Goal: Contribute content: Contribute content

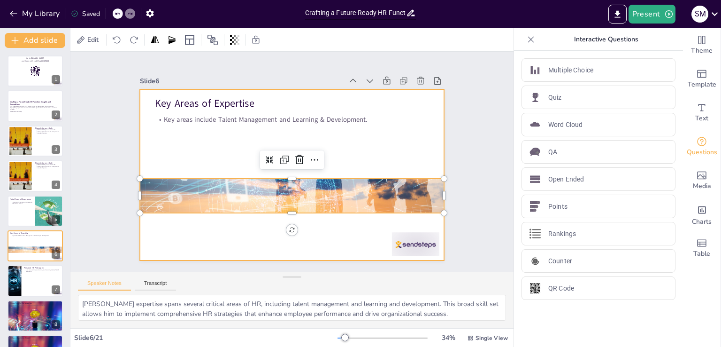
scroll to position [164, 0]
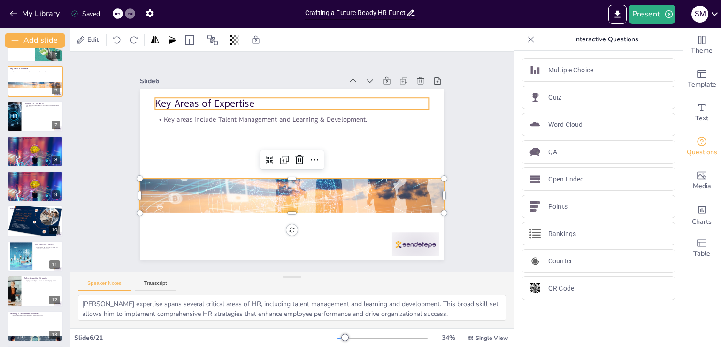
checkbox input "true"
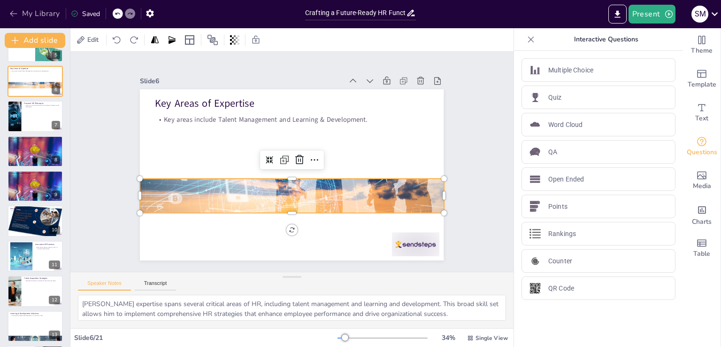
click at [15, 15] on icon "button" at bounding box center [13, 13] width 9 height 9
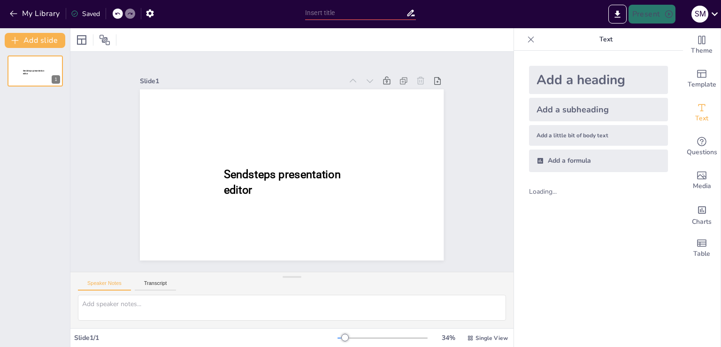
type input "New Sendsteps"
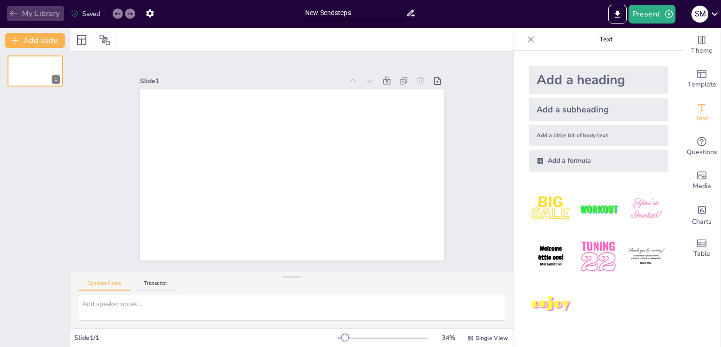
click at [28, 10] on button "My Library" at bounding box center [35, 13] width 57 height 15
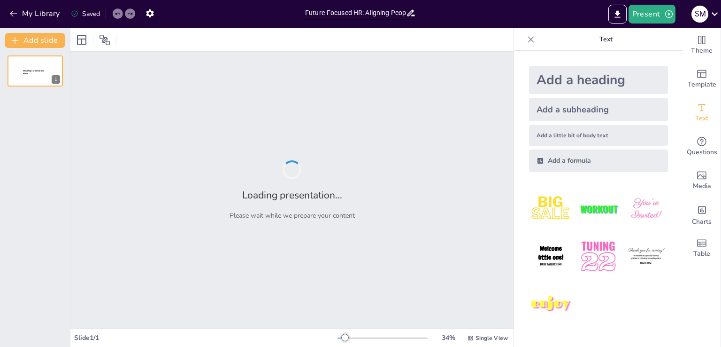
type input "Future-Focused HR: Aligning People and Business for Growth"
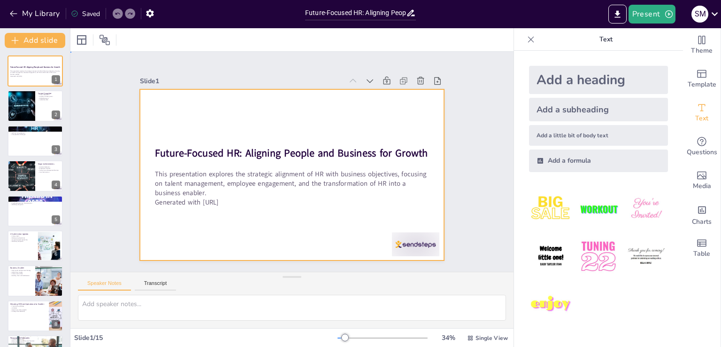
click at [271, 238] on div at bounding box center [292, 174] width 304 height 171
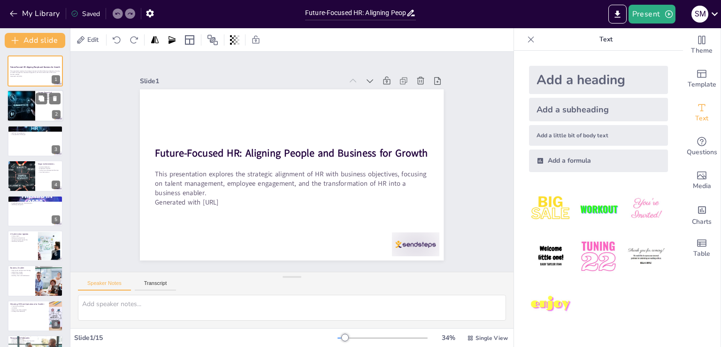
checkbox input "true"
click at [28, 105] on div at bounding box center [21, 106] width 50 height 32
type textarea "My extensive career in HR, spanning over two decades, has equipped me with the …"
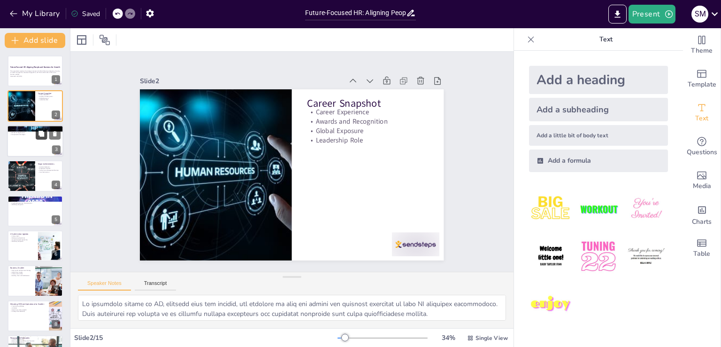
checkbox input "true"
click at [37, 138] on button at bounding box center [41, 133] width 11 height 11
type textarea "Effective talent management is essential for organizational success. It involve…"
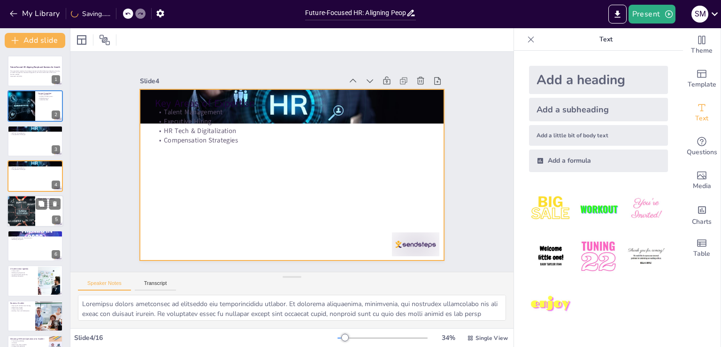
checkbox input "true"
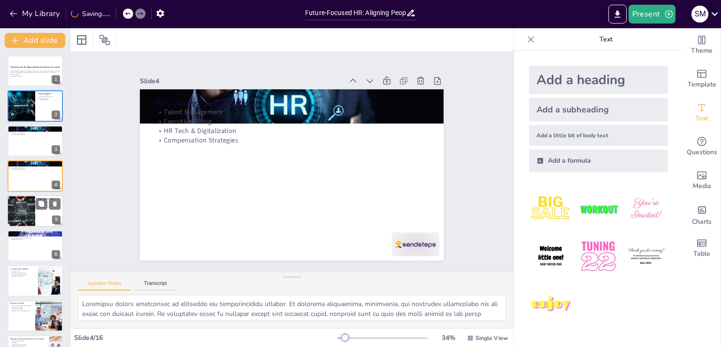
click at [43, 214] on div at bounding box center [35, 211] width 56 height 32
type textarea "Reducing attrition is a significant achievement that reflects our commitment to…"
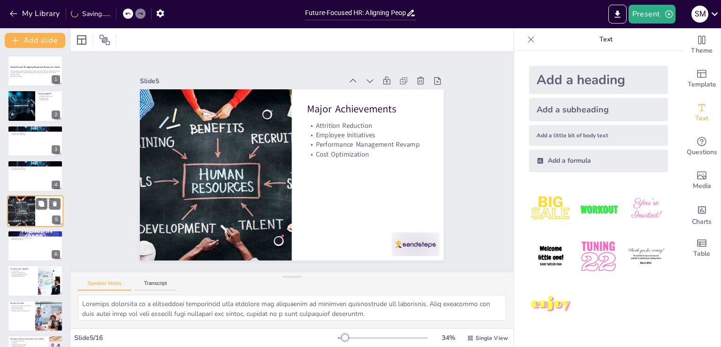
scroll to position [13, 0]
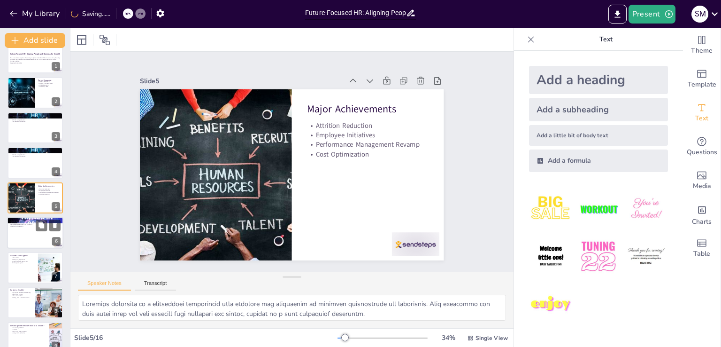
checkbox input "true"
click at [46, 245] on div at bounding box center [35, 232] width 56 height 32
type textarea "Emphasizing culture as a performance driver highlights its importance in achiev…"
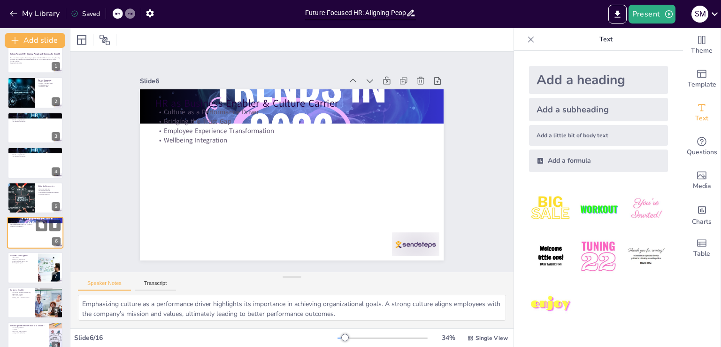
scroll to position [48, 0]
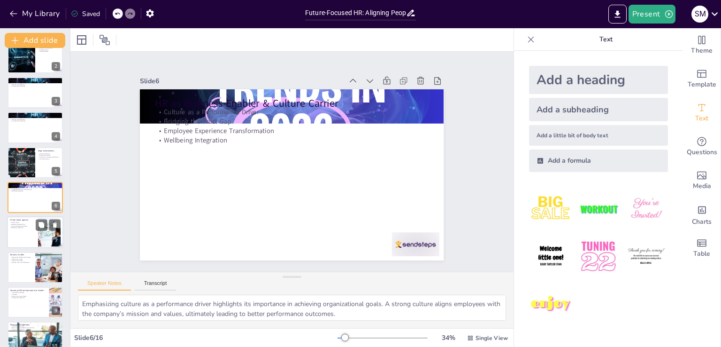
checkbox input "true"
click at [34, 240] on div at bounding box center [35, 232] width 56 height 32
type textarea "Conducting a culture audit is the first step in understanding the current state…"
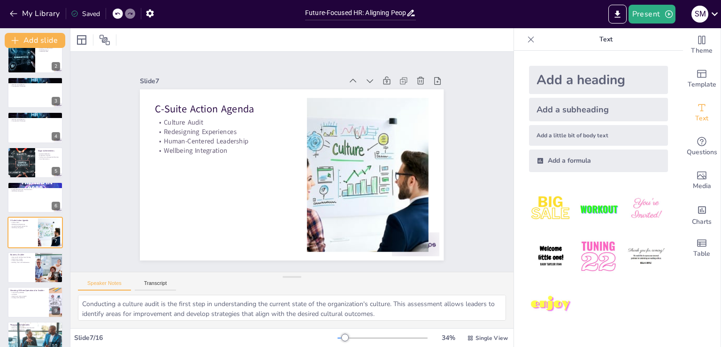
scroll to position [83, 0]
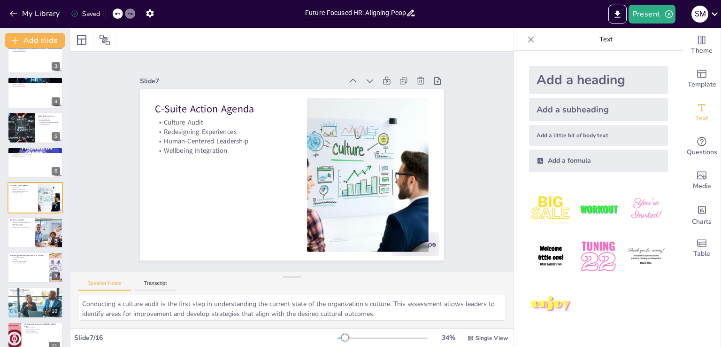
click at [30, 248] on div "Future-Focused HR: Aligning People and Business for Growth This presentation ex…" at bounding box center [35, 249] width 70 height 555
checkbox input "true"
click at [30, 229] on div at bounding box center [35, 232] width 56 height 32
type textarea "Aligning HR with business strategy is crucial for driving organizational succes…"
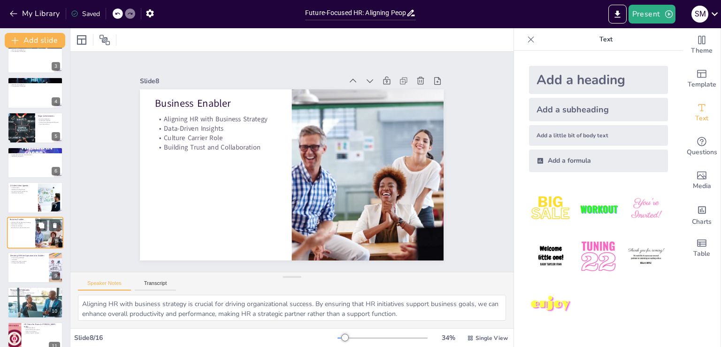
scroll to position [118, 0]
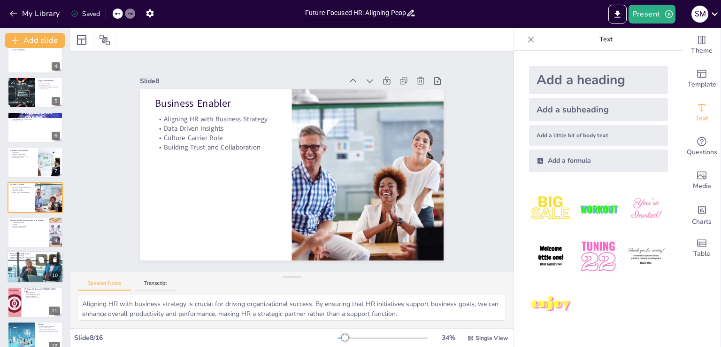
checkbox input "true"
click at [24, 264] on div at bounding box center [35, 267] width 56 height 32
type textarea "A people-first approach is essential for fostering a positive workplace culture…"
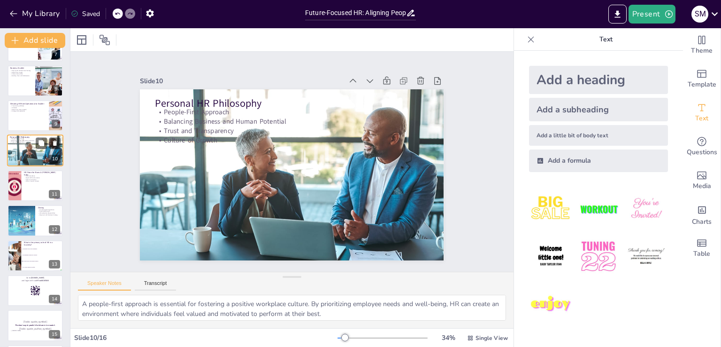
checkbox input "true"
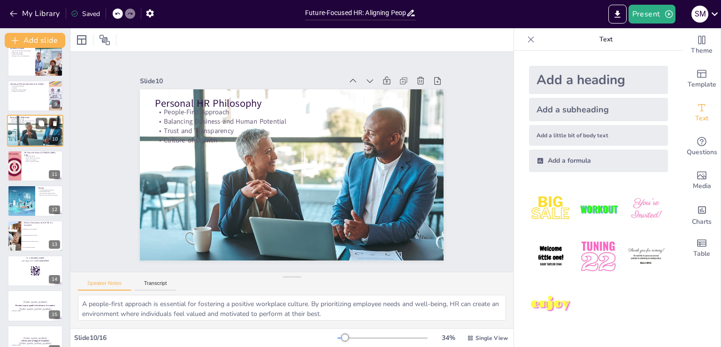
scroll to position [271, 0]
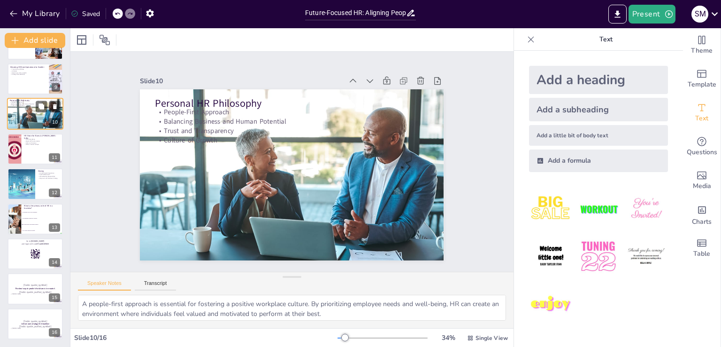
checkbox input "true"
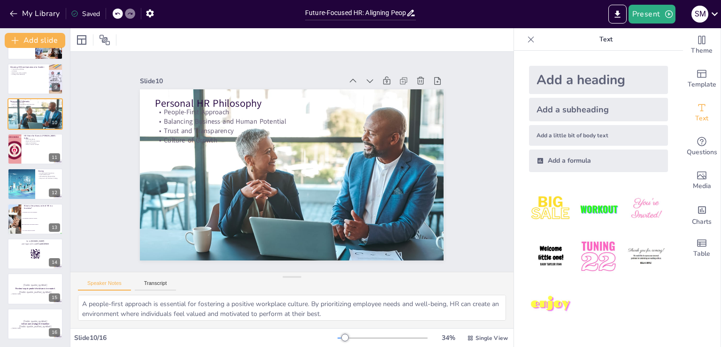
checkbox input "true"
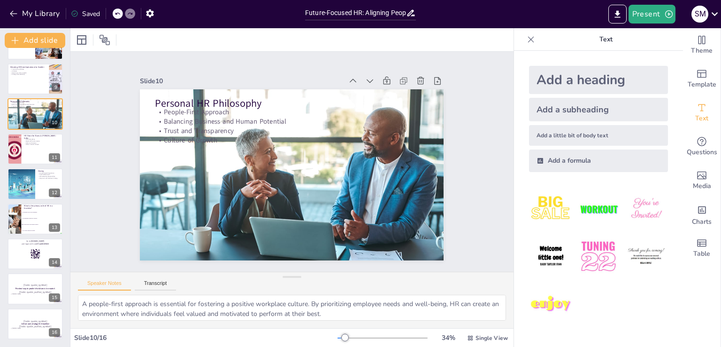
checkbox input "true"
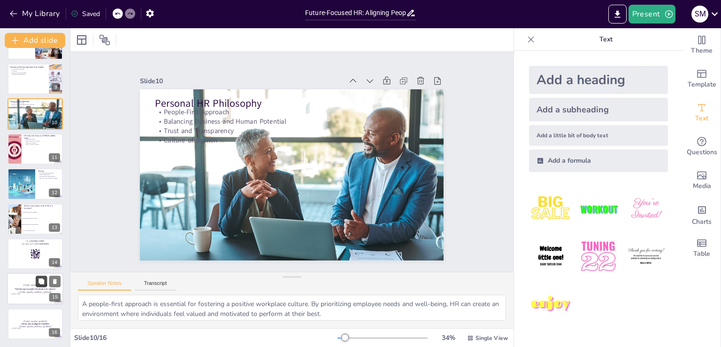
checkbox input "true"
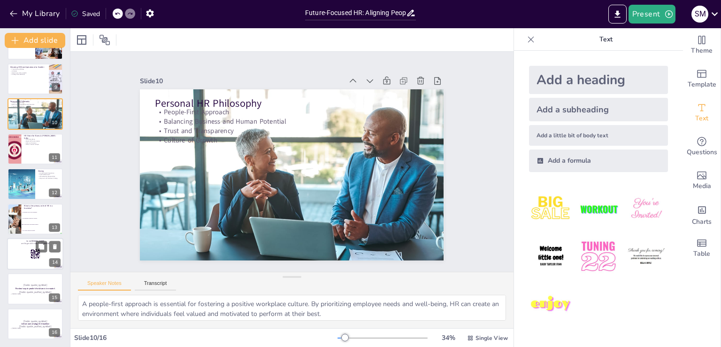
checkbox input "true"
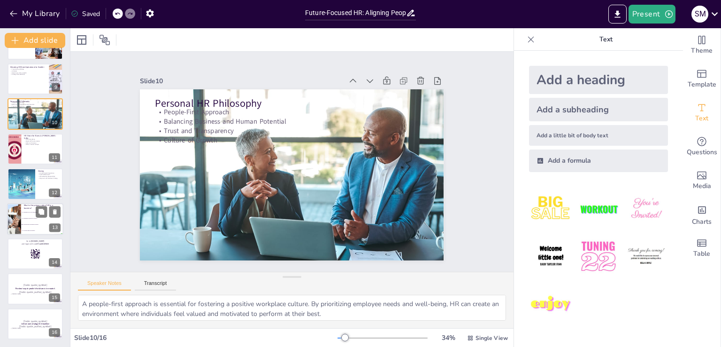
checkbox input "true"
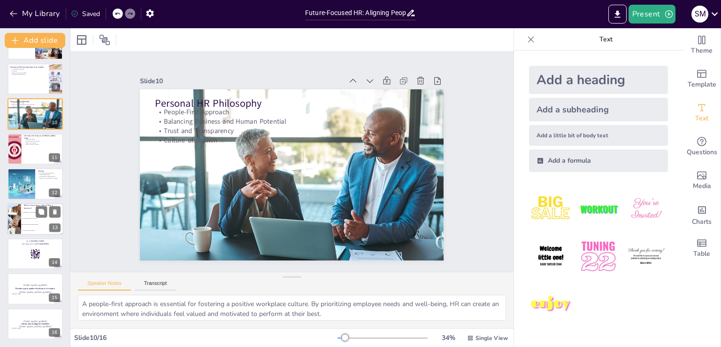
checkbox input "true"
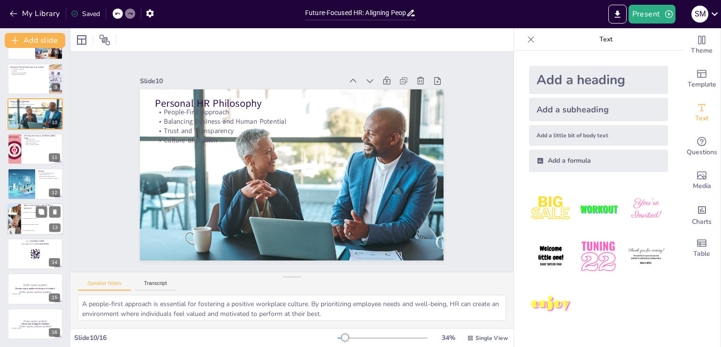
checkbox input "true"
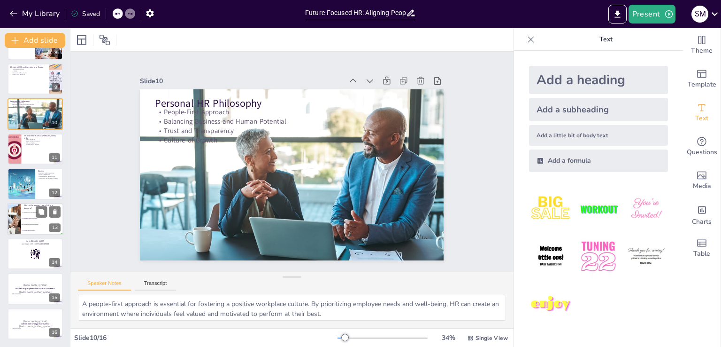
checkbox input "true"
click at [26, 216] on li "To implement technology solutions" at bounding box center [42, 218] width 42 height 6
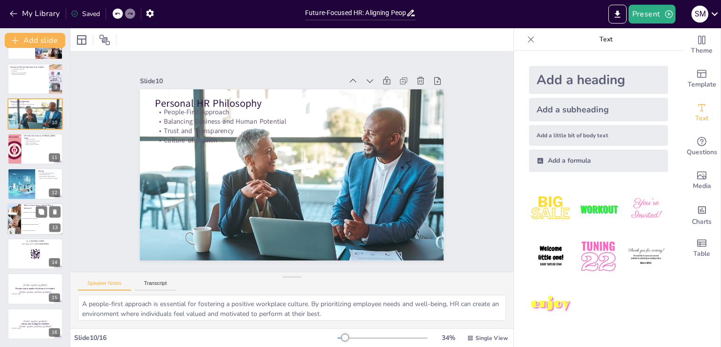
type textarea "The correct answer is "To align people with business strategy." This aligns wit…"
checkbox input "true"
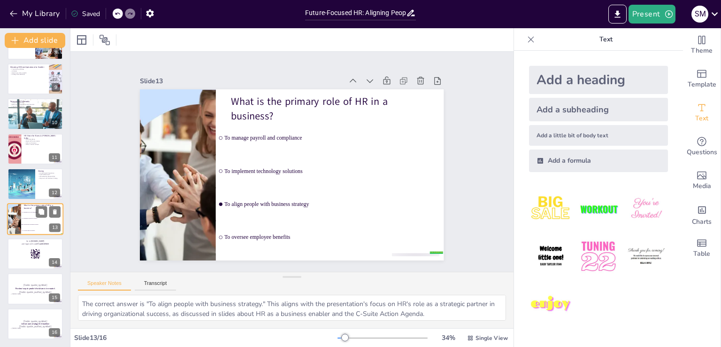
checkbox input "true"
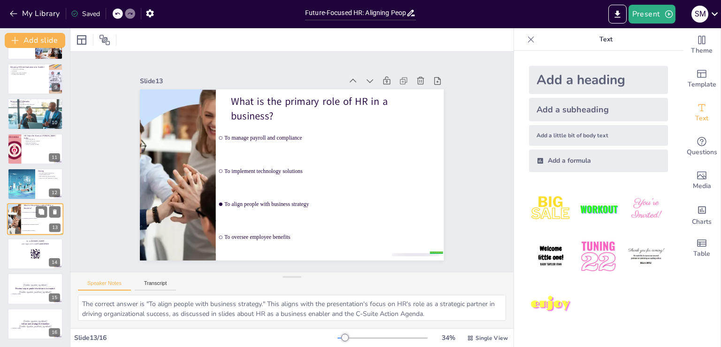
checkbox input "true"
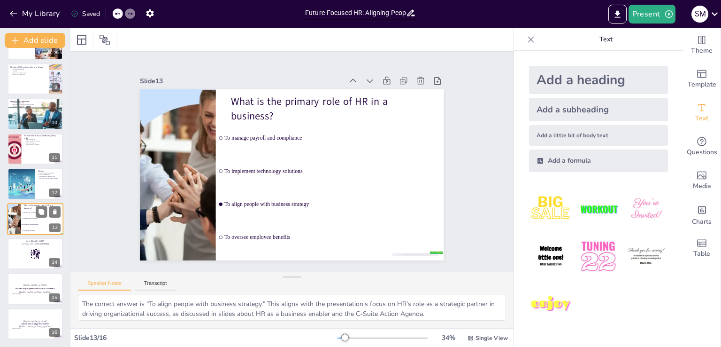
checkbox input "true"
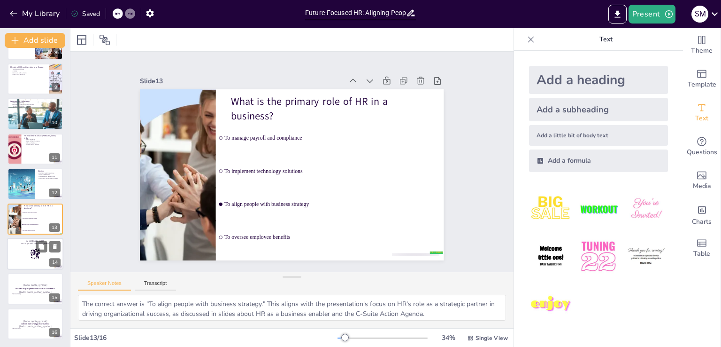
checkbox input "true"
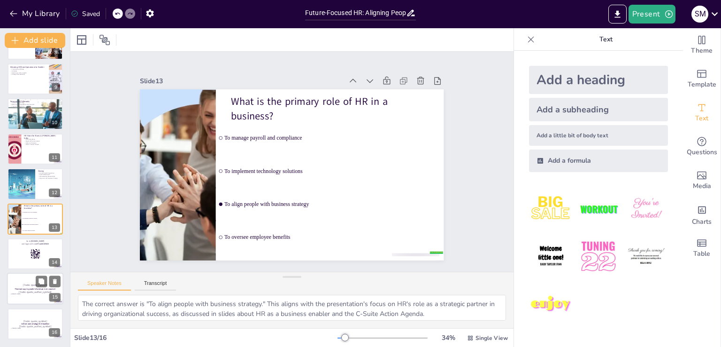
checkbox input "true"
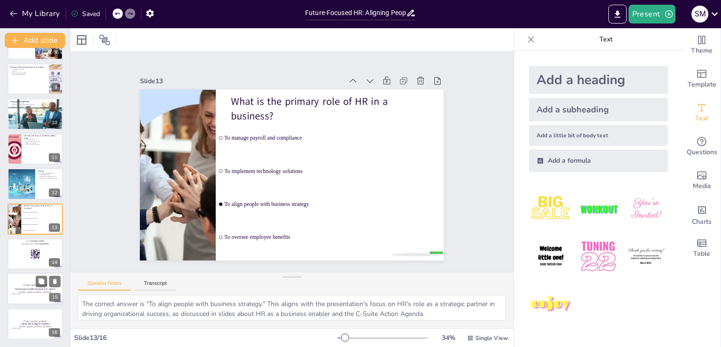
checkbox input "true"
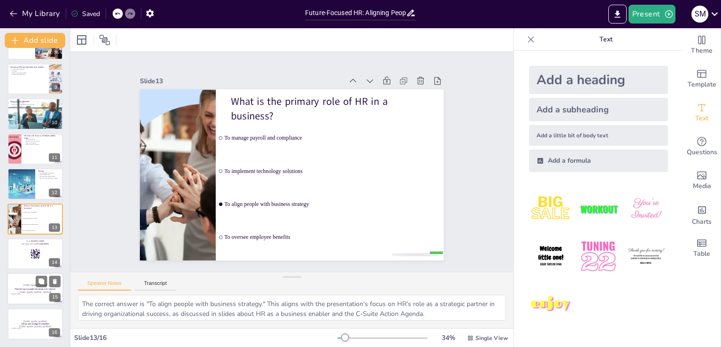
checkbox input "true"
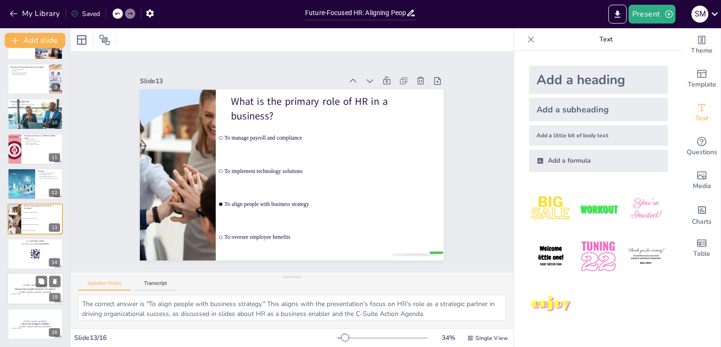
checkbox input "true"
click at [22, 295] on div at bounding box center [35, 289] width 56 height 32
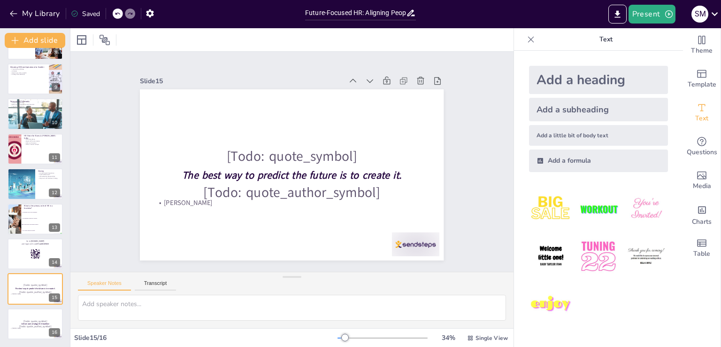
click at [35, 342] on div "Future-Focused HR: Aligning People and Business for Growth This presentation ex…" at bounding box center [35, 197] width 70 height 299
click at [26, 319] on p "[Todo: quote_symbol]" at bounding box center [35, 321] width 51 height 4
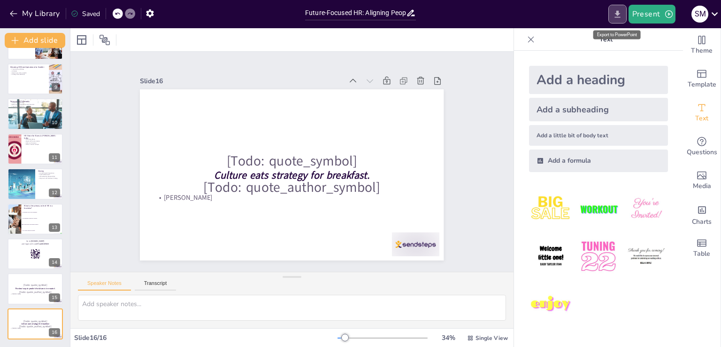
click at [618, 19] on icon "Export to PowerPoint" at bounding box center [618, 14] width 10 height 10
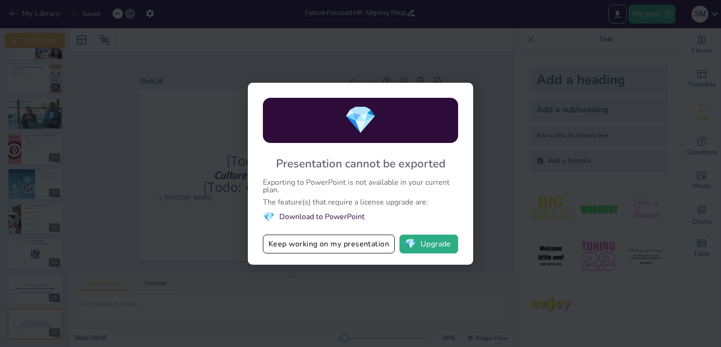
click at [319, 216] on li "💎 Download to PowerPoint" at bounding box center [360, 216] width 195 height 13
click at [303, 240] on button "Keep working on my presentation" at bounding box center [329, 243] width 132 height 19
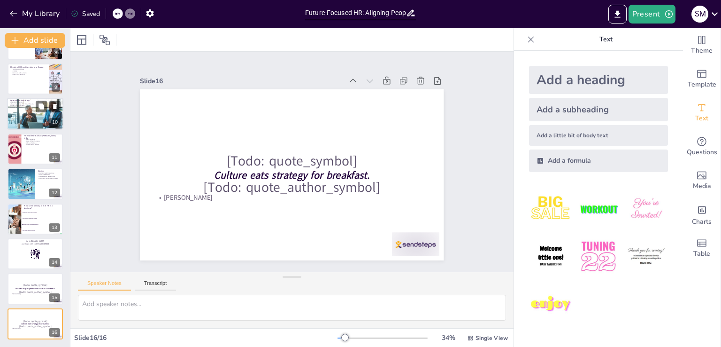
scroll to position [0, 0]
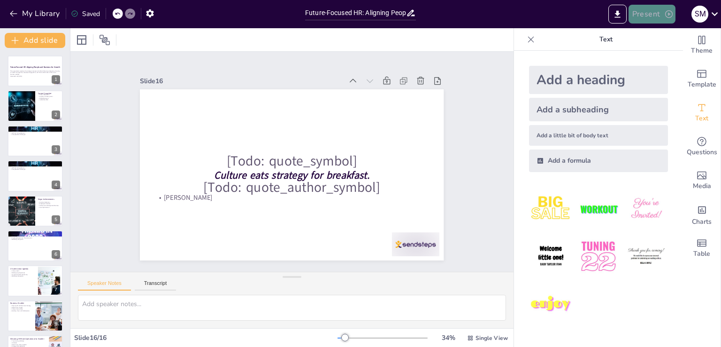
click at [671, 17] on icon "button" at bounding box center [669, 13] width 9 height 9
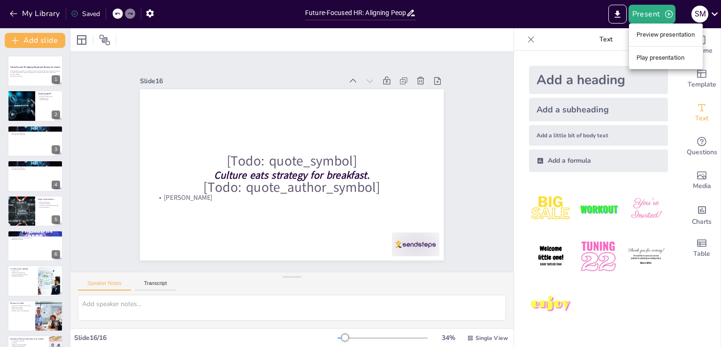
click at [77, 41] on div at bounding box center [360, 173] width 721 height 347
click at [108, 44] on icon at bounding box center [105, 40] width 10 height 10
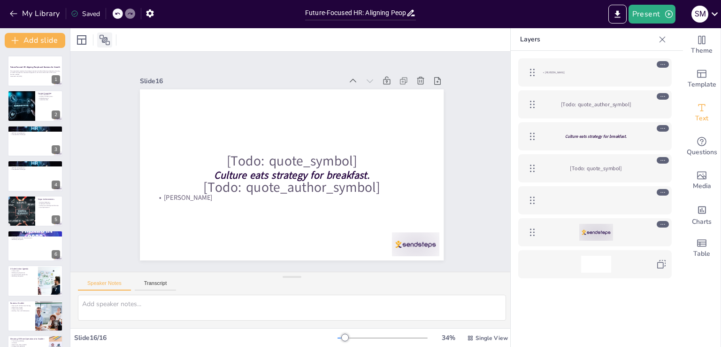
click at [109, 43] on icon at bounding box center [105, 40] width 10 height 10
click at [82, 39] on icon at bounding box center [81, 39] width 9 height 9
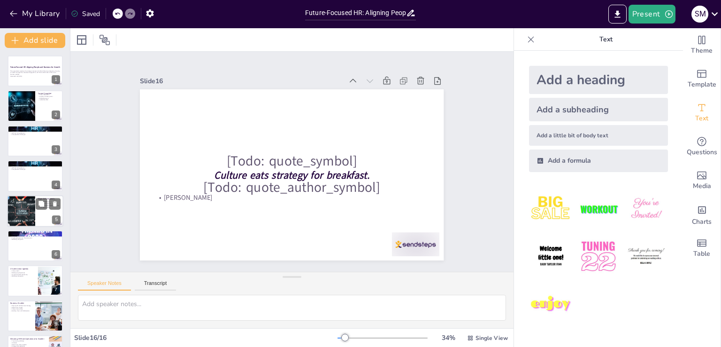
checkbox input "true"
click at [32, 203] on div at bounding box center [21, 211] width 48 height 32
type textarea "Reducing attrition is a significant achievement that reflects our commitment to…"
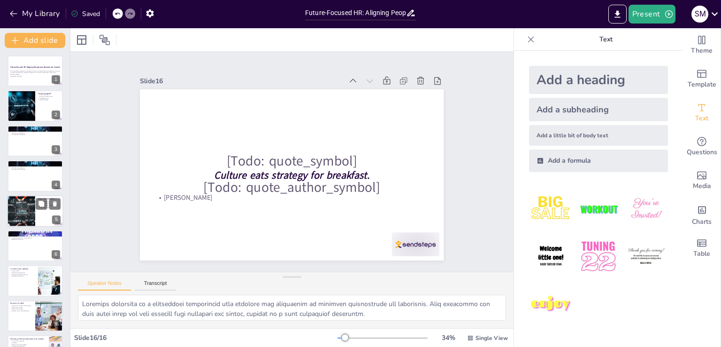
scroll to position [13, 0]
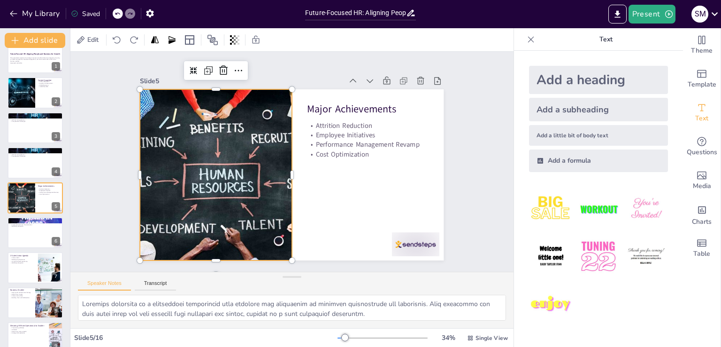
click at [184, 177] on div at bounding box center [216, 174] width 256 height 171
click at [190, 67] on icon at bounding box center [194, 71] width 8 height 8
checkbox input "true"
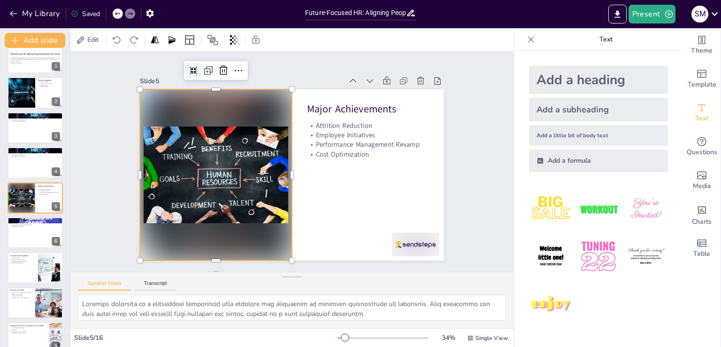
type textarea "My extensive career in HR, spanning over two decades, has equipped me with the …"
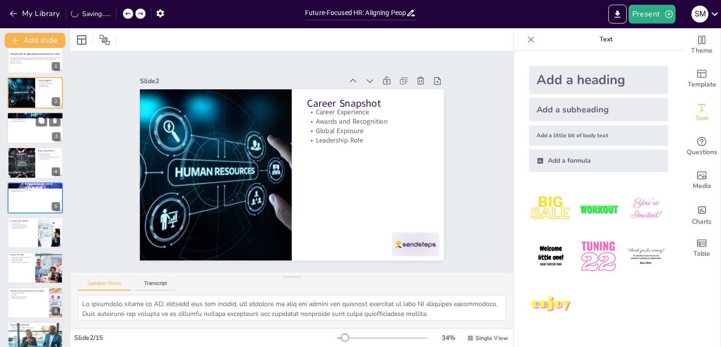
scroll to position [0, 0]
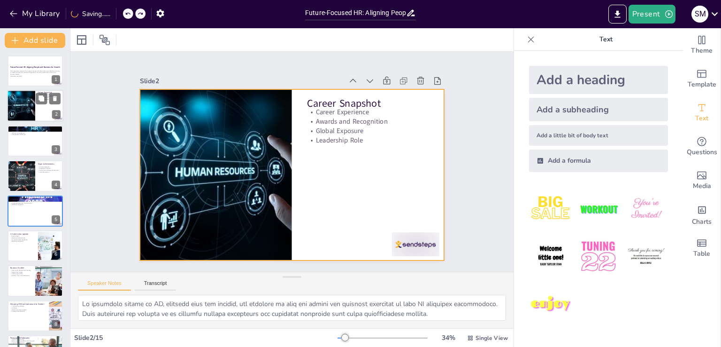
click at [36, 116] on div at bounding box center [35, 106] width 56 height 32
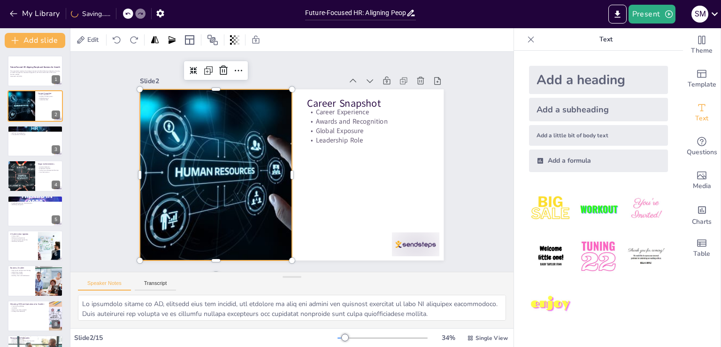
click at [224, 133] on div at bounding box center [215, 167] width 283 height 198
drag, startPoint x: 83, startPoint y: 303, endPoint x: 531, endPoint y: 364, distance: 452.2
click at [531, 346] on html "My Library Saved Future-Focused HR: Aligning People and Business for Growth Pre…" at bounding box center [360, 173] width 721 height 347
checkbox input "true"
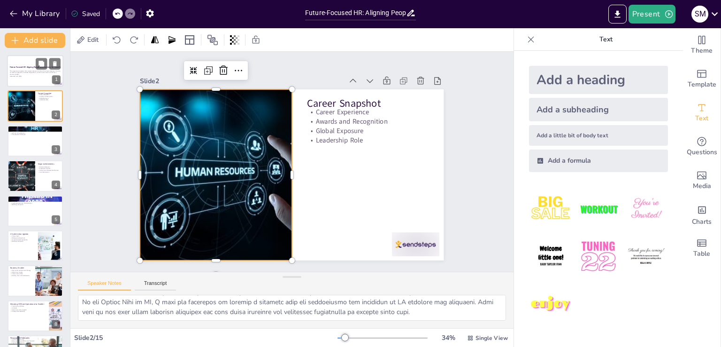
click at [44, 77] on p "Generated with Sendsteps.ai" at bounding box center [35, 76] width 51 height 2
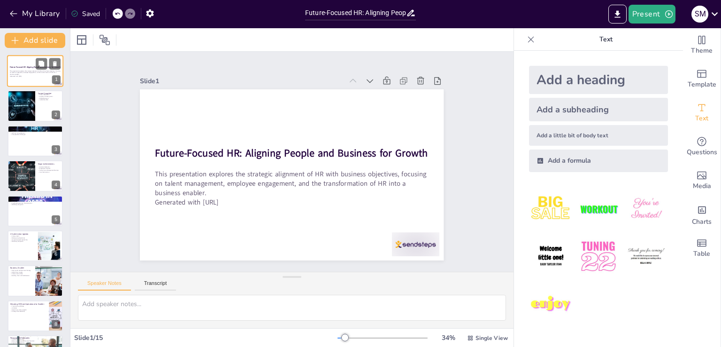
scroll to position [0, 0]
checkbox input "true"
click at [37, 114] on div at bounding box center [35, 106] width 56 height 32
type textarea "My extensive career in HR, spanning over two decades, has equipped me with the …"
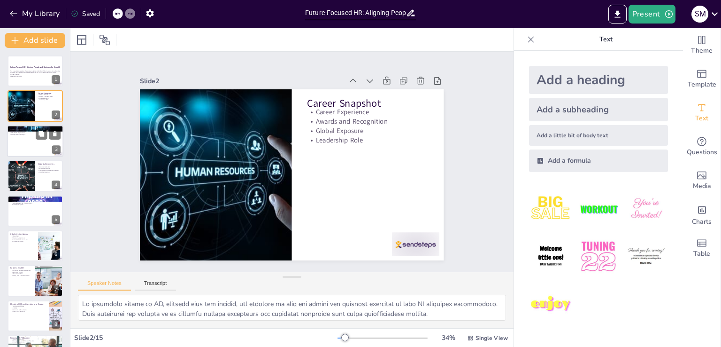
checkbox input "true"
click at [33, 150] on div at bounding box center [35, 141] width 56 height 32
type textarea "Effective talent management is essential for organizational success. It involve…"
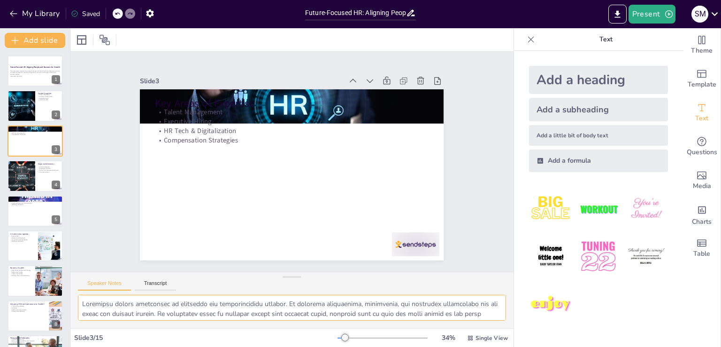
click at [92, 303] on textarea at bounding box center [292, 307] width 428 height 26
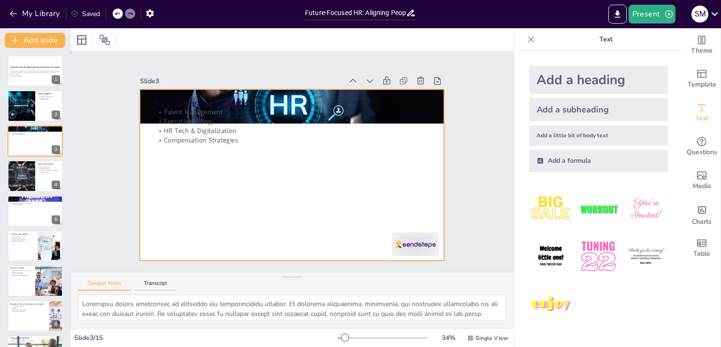
click at [286, 204] on div at bounding box center [291, 175] width 320 height 202
checkbox input "true"
click at [54, 173] on button at bounding box center [54, 168] width 11 height 11
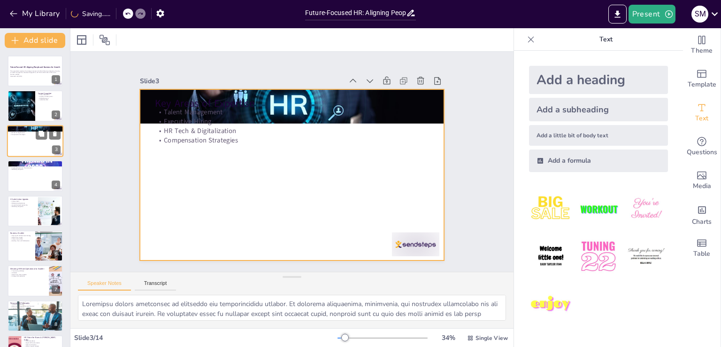
click at [37, 148] on div at bounding box center [35, 141] width 56 height 32
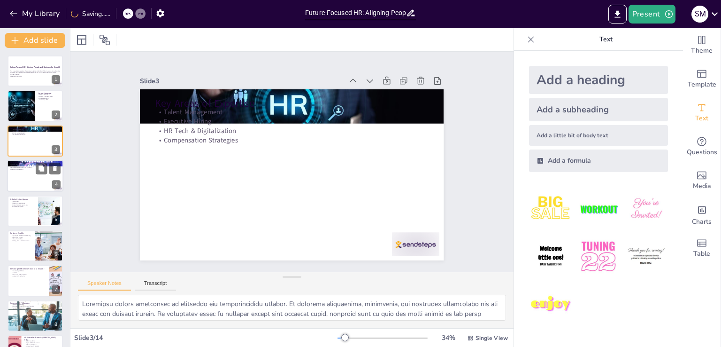
checkbox input "true"
click at [31, 184] on div at bounding box center [35, 176] width 56 height 32
type textarea "Emphasizing culture as a performance driver highlights its importance in achiev…"
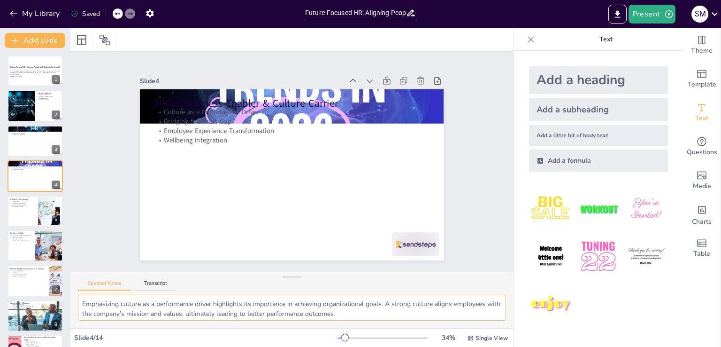
click at [131, 311] on textarea "Emphasizing culture as a performance driver highlights its importance in achiev…" at bounding box center [292, 307] width 428 height 26
checkbox input "true"
click at [49, 203] on button at bounding box center [54, 203] width 11 height 11
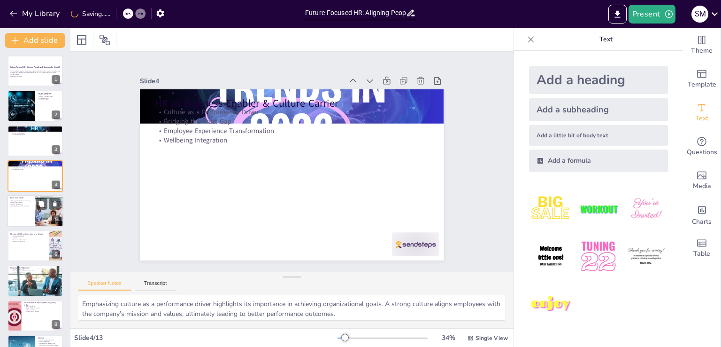
checkbox input "true"
click at [22, 214] on div at bounding box center [35, 211] width 56 height 32
type textarea "Aligning HR with business strategy is crucial for driving organizational succes…"
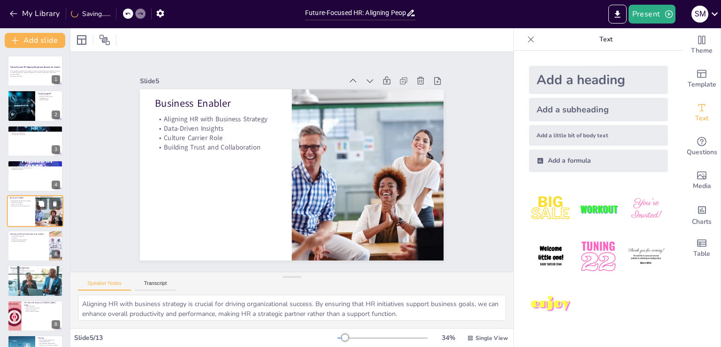
scroll to position [13, 0]
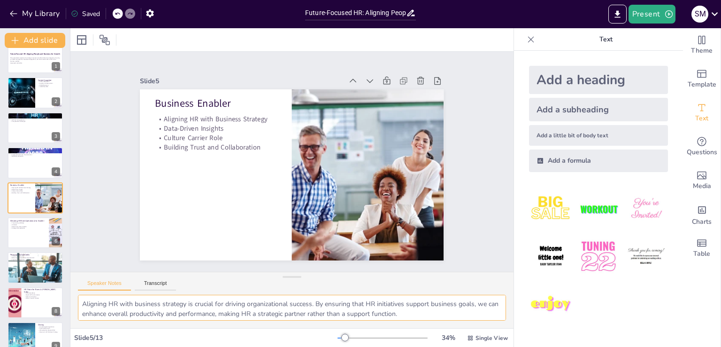
click at [167, 306] on textarea "Aligning HR with business strategy is crucial for driving organizational succes…" at bounding box center [292, 307] width 428 height 26
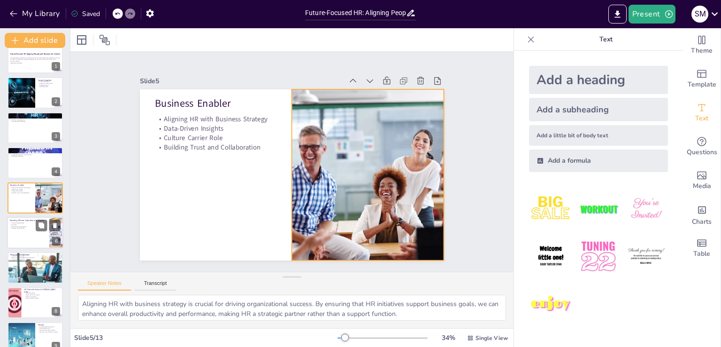
checkbox input "true"
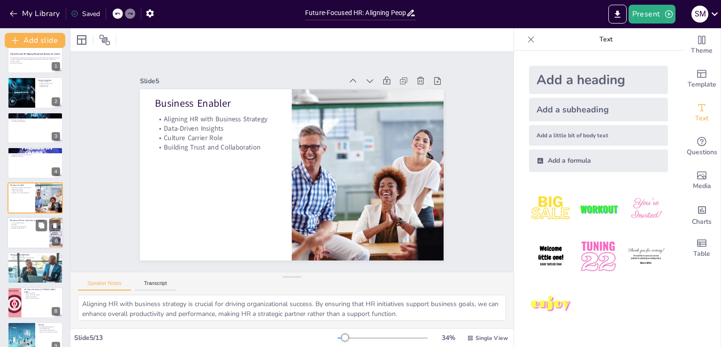
click at [28, 235] on div at bounding box center [35, 232] width 56 height 32
type textarea "Transitioning HR from an operational to an enabling role is crucial for modern …"
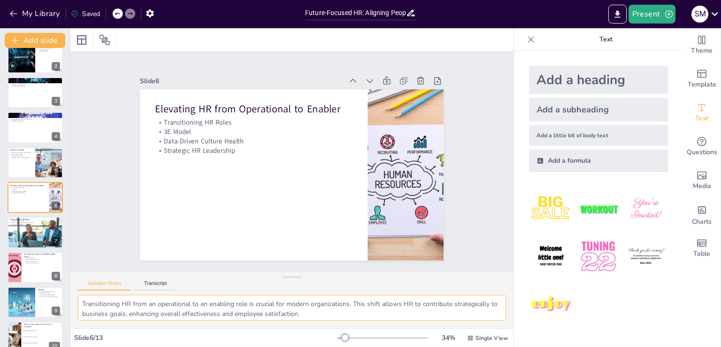
click at [134, 308] on textarea "Transitioning HR from an operational to an enabling role is crucial for modern …" at bounding box center [292, 307] width 428 height 26
checkbox input "true"
click at [34, 231] on div at bounding box center [35, 232] width 56 height 32
type textarea "A people-first approach is essential for fostering a positive workplace culture…"
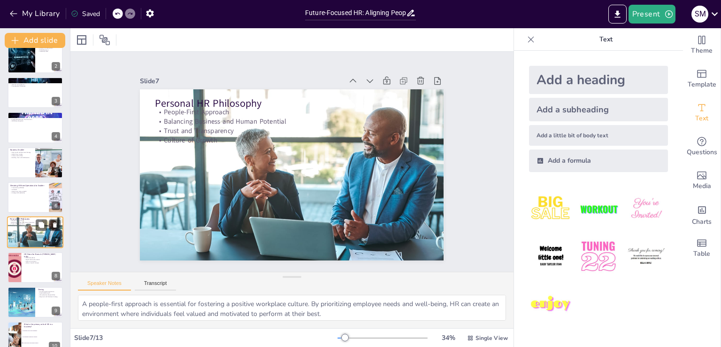
scroll to position [83, 0]
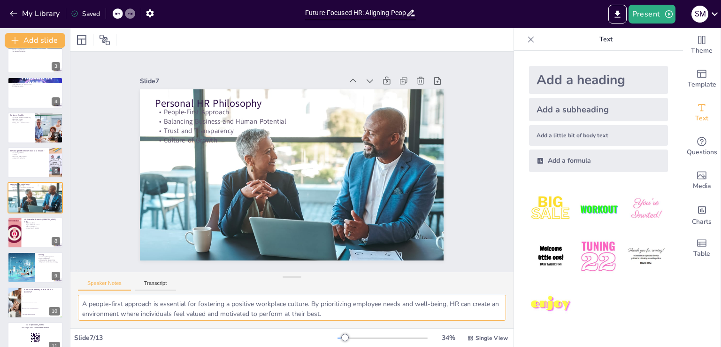
click at [115, 309] on textarea "A people-first approach is essential for fostering a positive workplace culture…" at bounding box center [292, 307] width 428 height 26
checkbox input "true"
click at [28, 240] on div at bounding box center [35, 232] width 56 height 32
type textarea "Focusing on talent excellence is vital for building a strong leadership pipelin…"
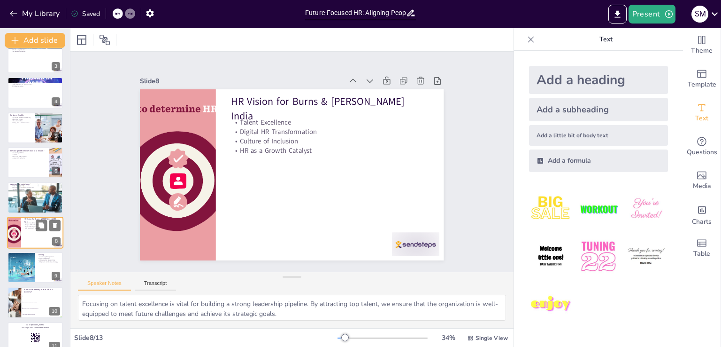
scroll to position [118, 0]
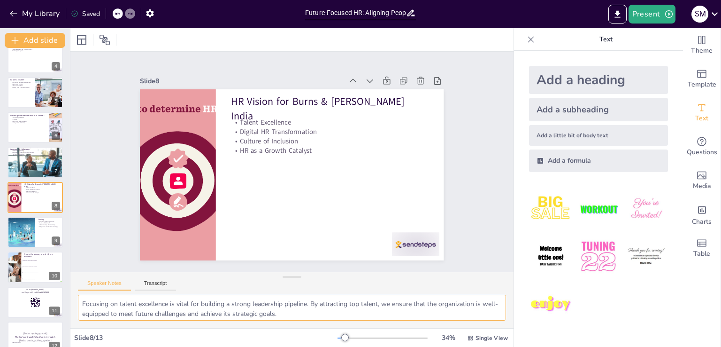
click at [131, 308] on textarea "Focusing on talent excellence is vital for building a strong leadership pipelin…" at bounding box center [292, 307] width 428 height 26
checkbox input "true"
click at [24, 238] on div at bounding box center [21, 232] width 32 height 32
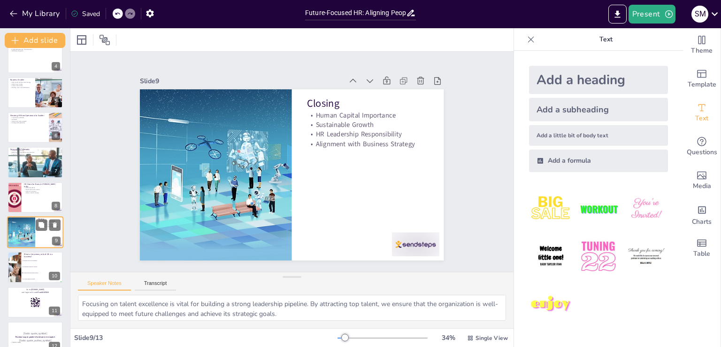
type textarea "Building human capital is crucial for organizational success. By investing in e…"
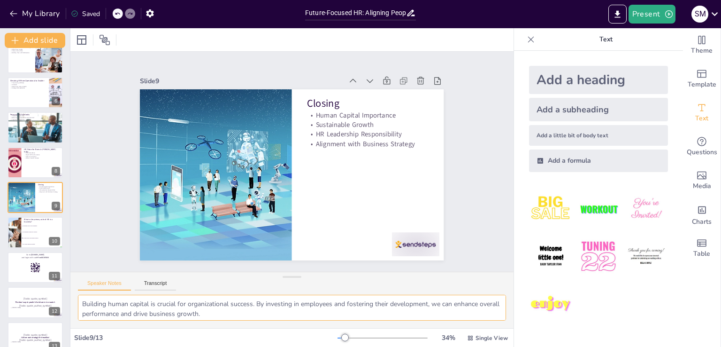
click at [137, 305] on textarea "Building human capital is crucial for organizational success. By investing in e…" at bounding box center [292, 307] width 428 height 26
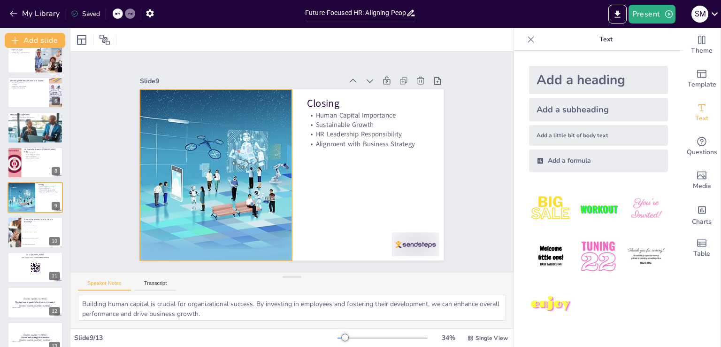
click at [254, 214] on div at bounding box center [216, 174] width 171 height 171
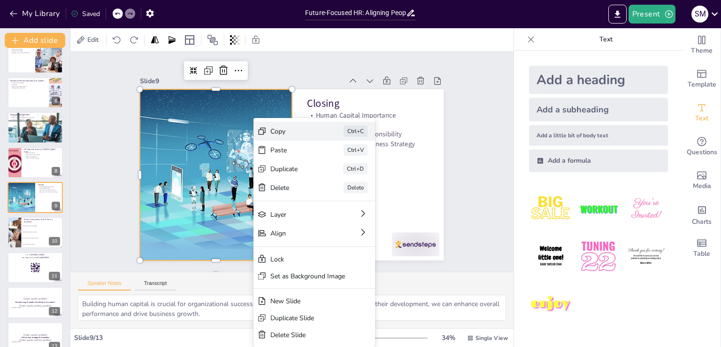
click at [338, 183] on div "Copy" at bounding box center [361, 190] width 47 height 14
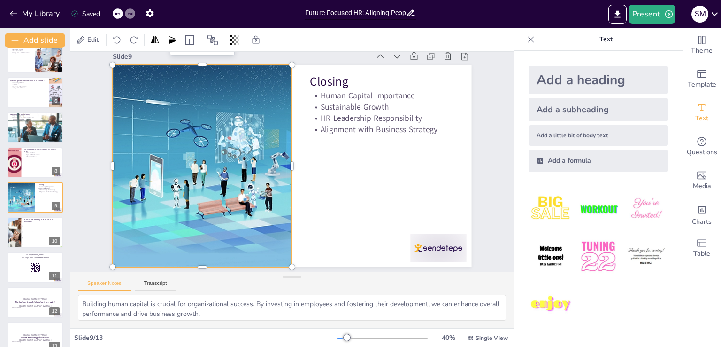
scroll to position [19, 0]
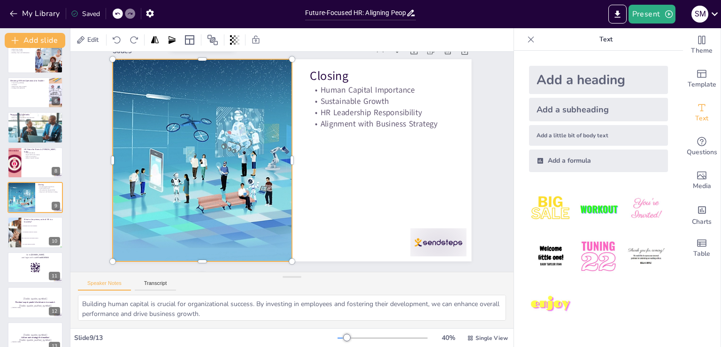
checkbox input "true"
